Goal: Information Seeking & Learning: Learn about a topic

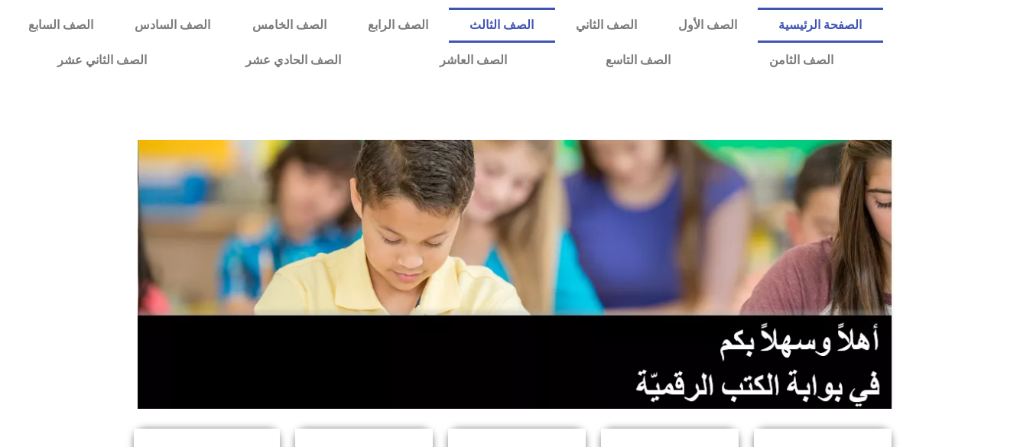
click at [554, 26] on link "الصف الثالث" at bounding box center [501, 25] width 105 height 35
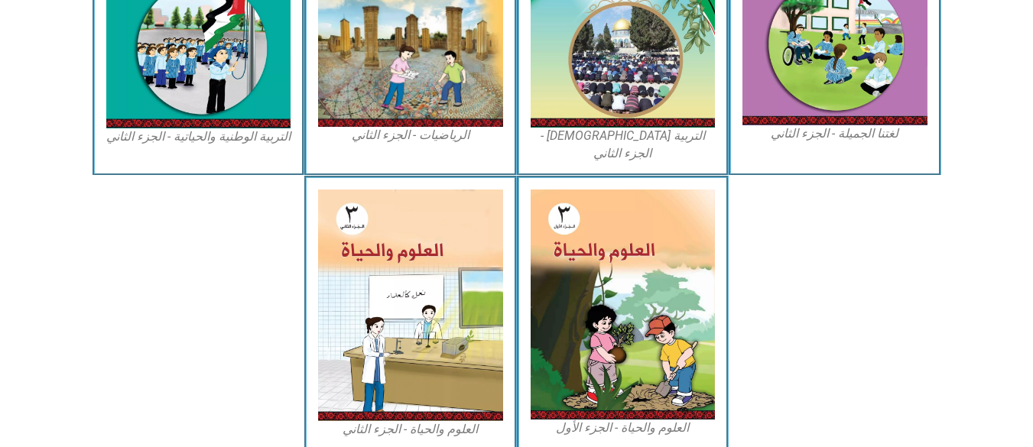
scroll to position [903, 0]
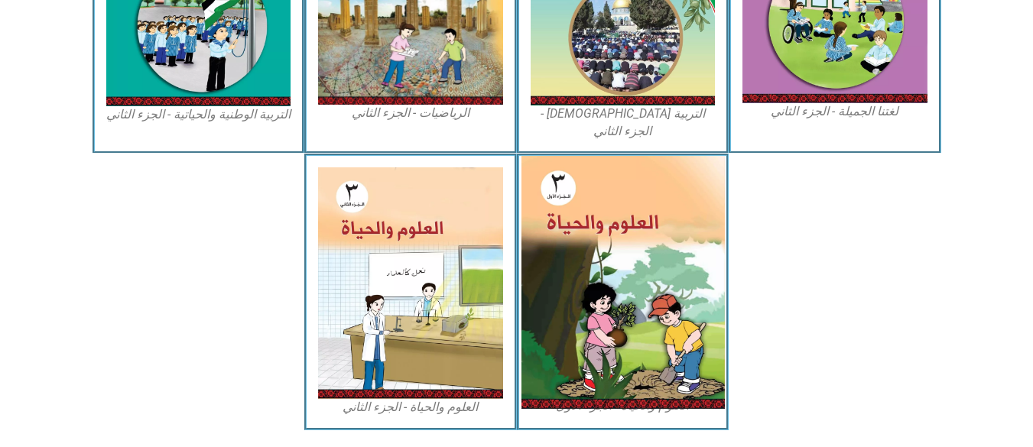
click at [651, 290] on img at bounding box center [621, 282] width 203 height 253
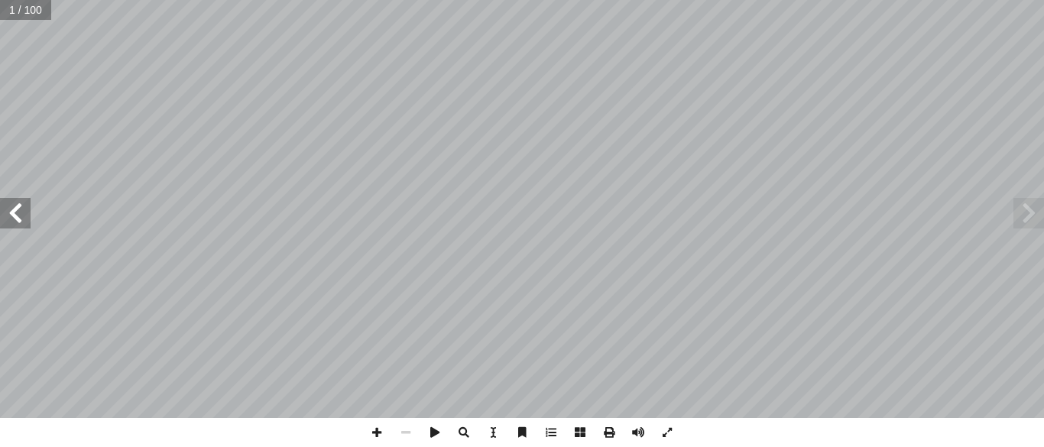
click at [15, 206] on span at bounding box center [15, 213] width 31 height 31
click at [1025, 221] on span at bounding box center [1028, 213] width 31 height 31
click at [22, 220] on span at bounding box center [15, 213] width 31 height 31
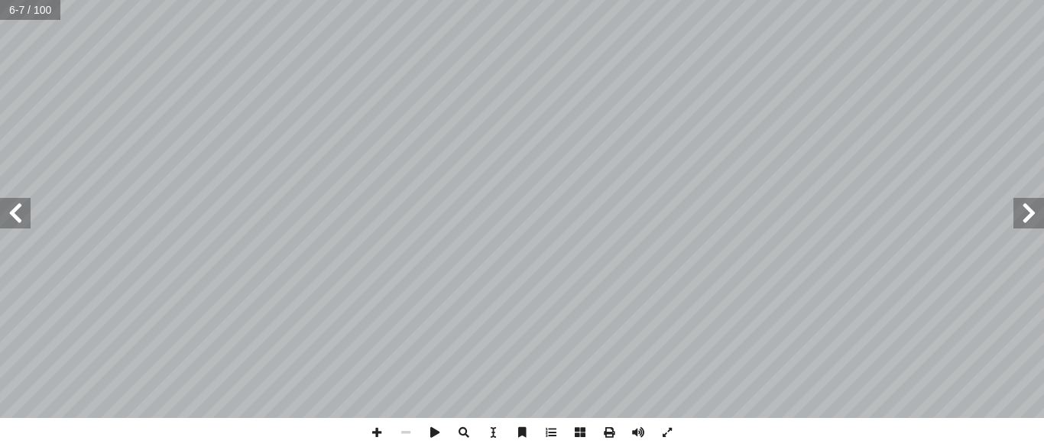
click at [22, 220] on span at bounding box center [15, 213] width 31 height 31
click at [375, 426] on span at bounding box center [376, 432] width 29 height 29
